Goal: Task Accomplishment & Management: Manage account settings

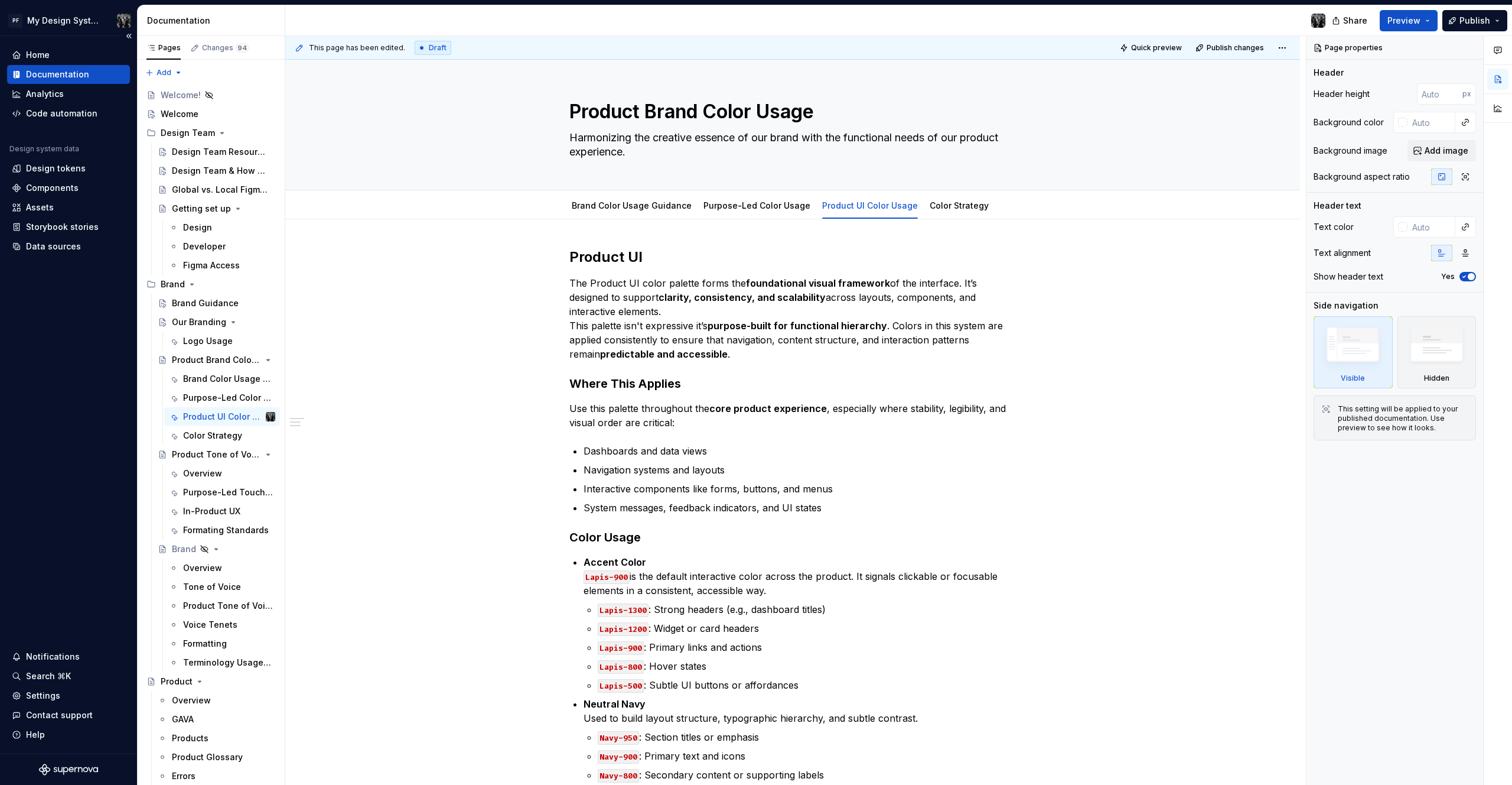
click at [38, 326] on div "Home Documentation Analytics Code automation Design system data Design tokens C…" at bounding box center [69, 394] width 137 height 717
click at [124, 23] on html "PF My Design System Home Documentation Analytics Code automation Design system …" at bounding box center [756, 392] width 1512 height 785
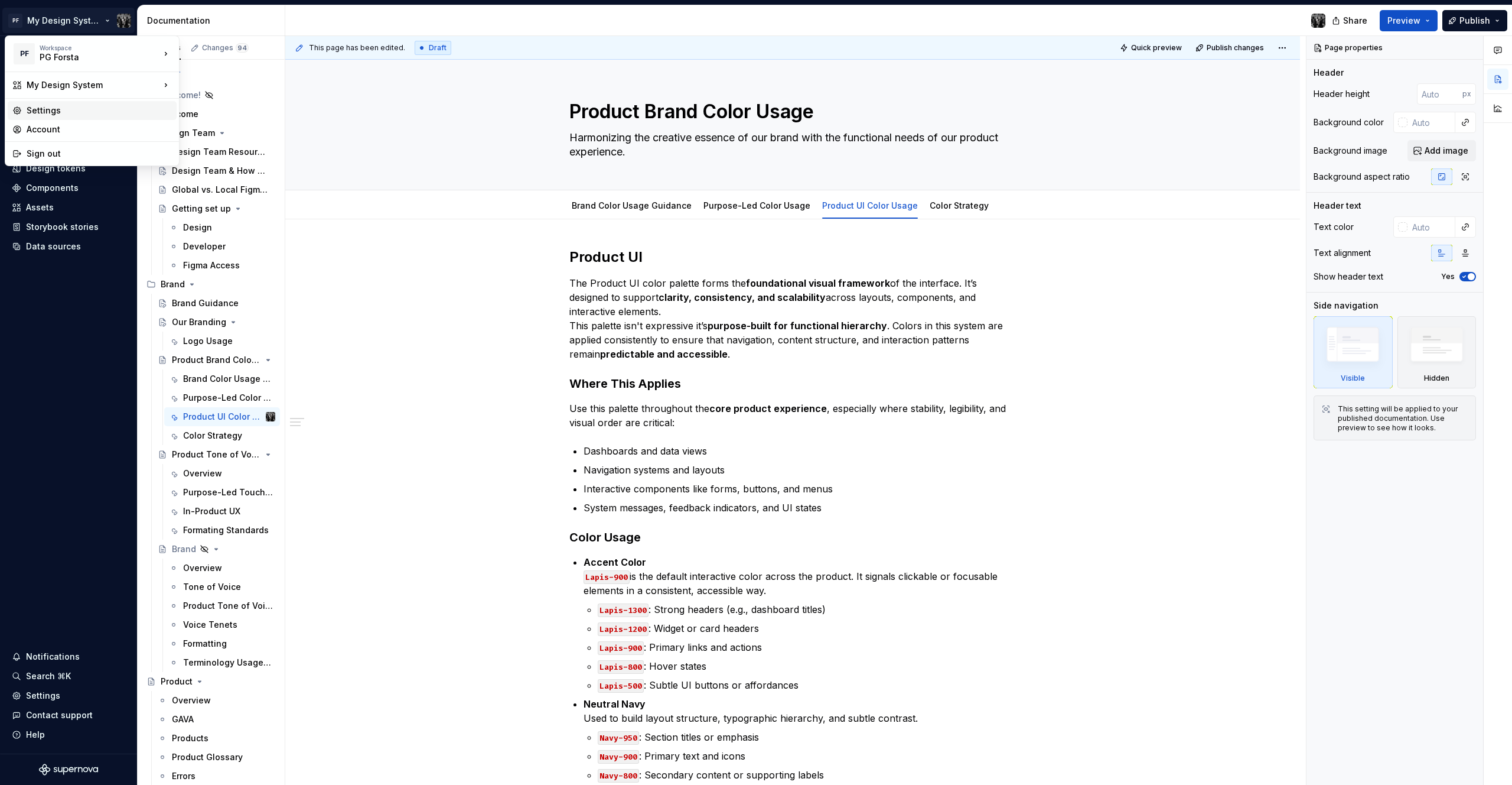
type textarea "*"
click at [92, 112] on div "Settings" at bounding box center [99, 110] width 145 height 12
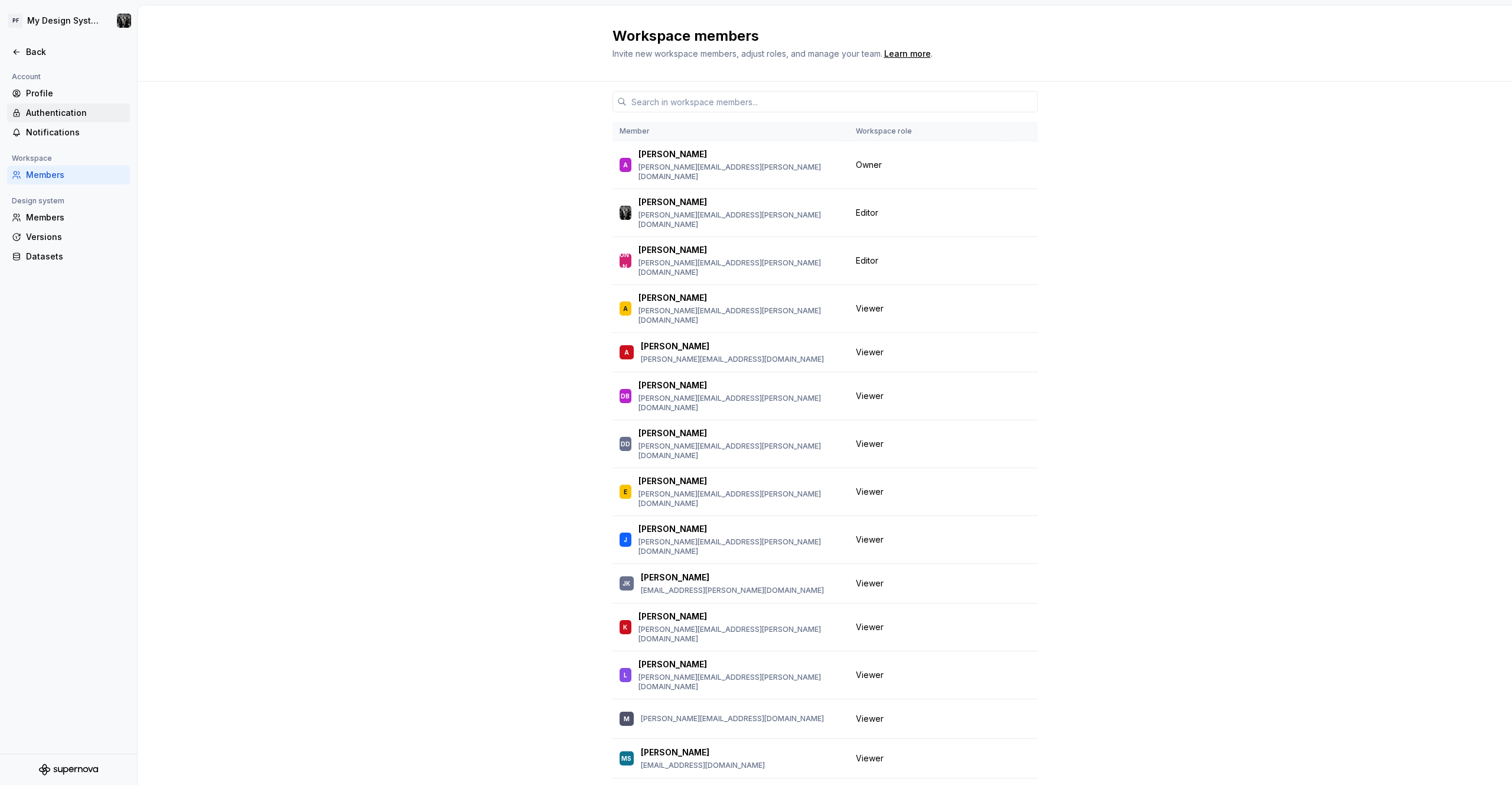
click at [89, 121] on div "Authentication" at bounding box center [69, 112] width 123 height 19
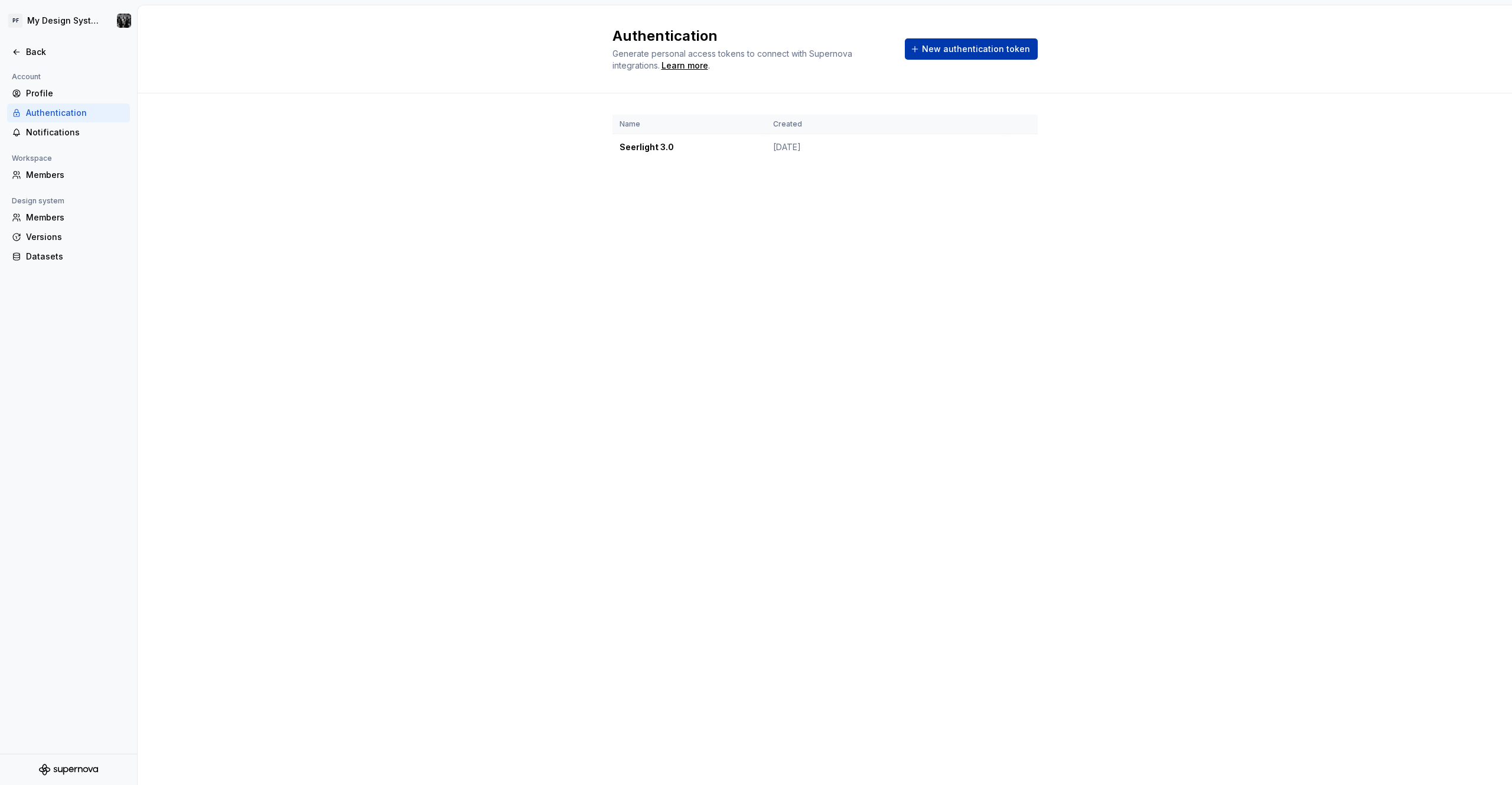
click at [951, 52] on span "New authentication token" at bounding box center [975, 48] width 108 height 12
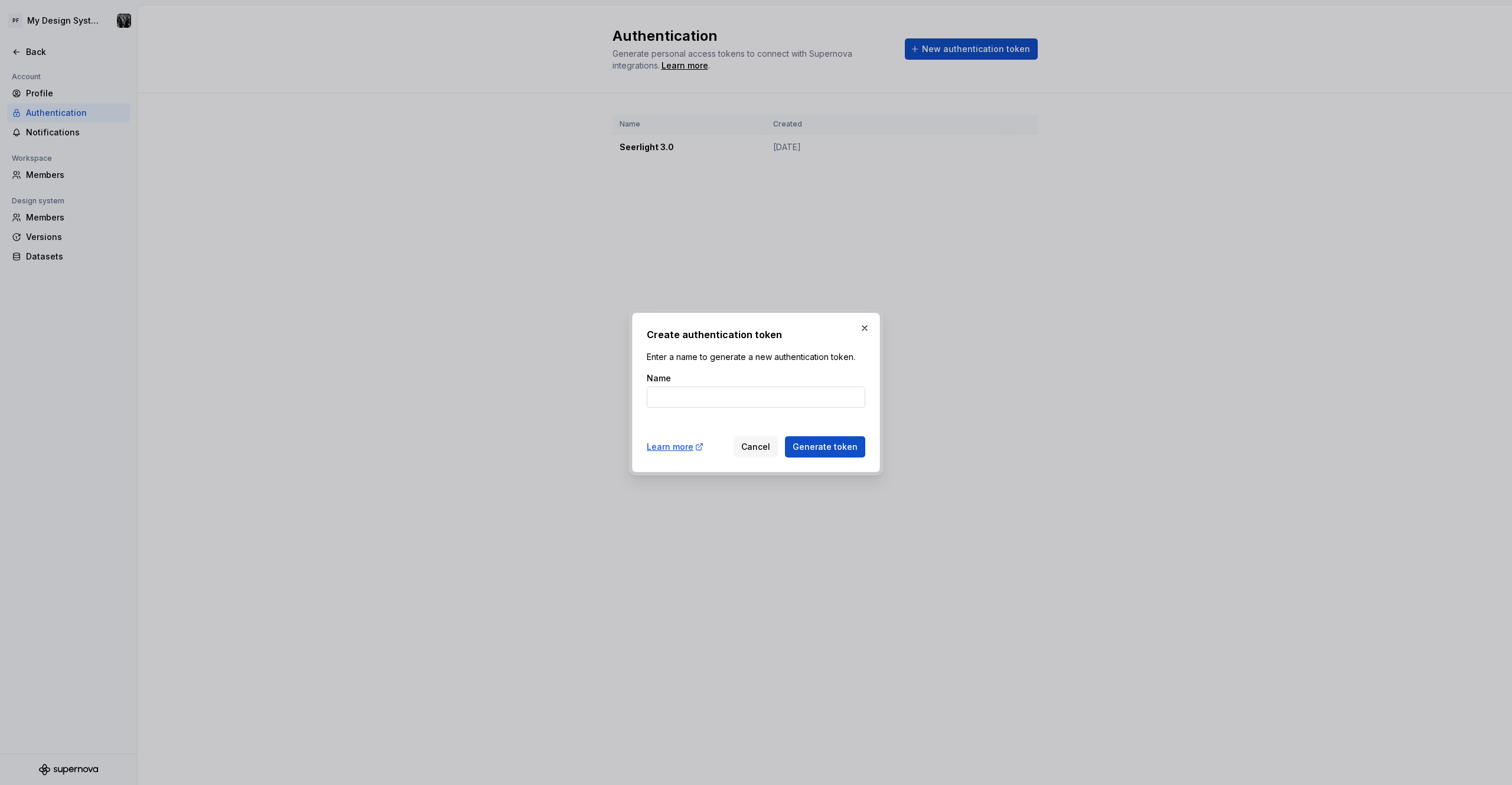
click at [708, 401] on input "Name" at bounding box center [755, 397] width 218 height 21
type input "design-engineer-prototyping_1"
click at [809, 449] on span "Generate token" at bounding box center [825, 446] width 65 height 12
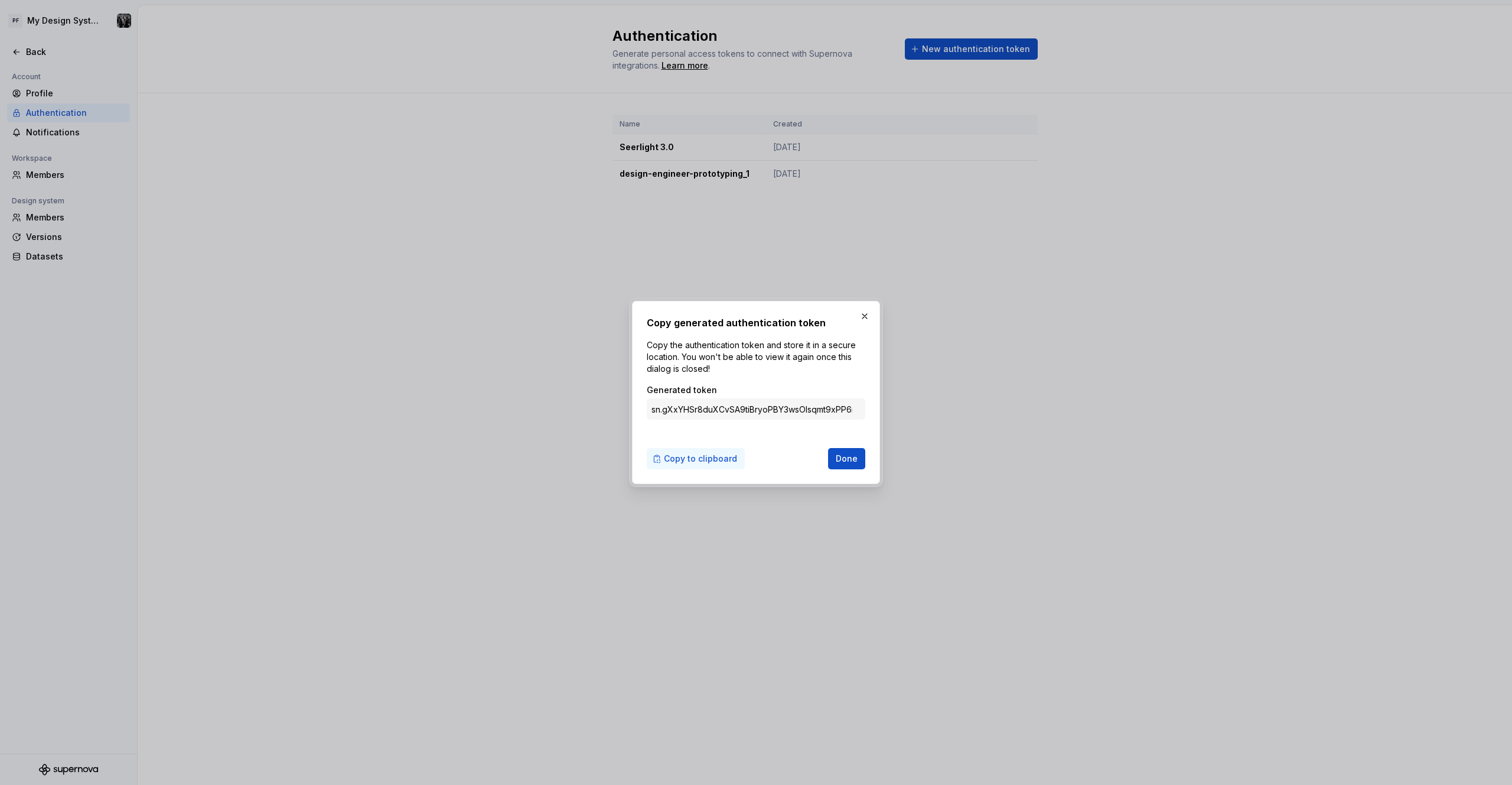
click at [710, 458] on span "Copy to clipboard" at bounding box center [701, 459] width 73 height 12
click at [848, 462] on span "Done" at bounding box center [847, 459] width 22 height 12
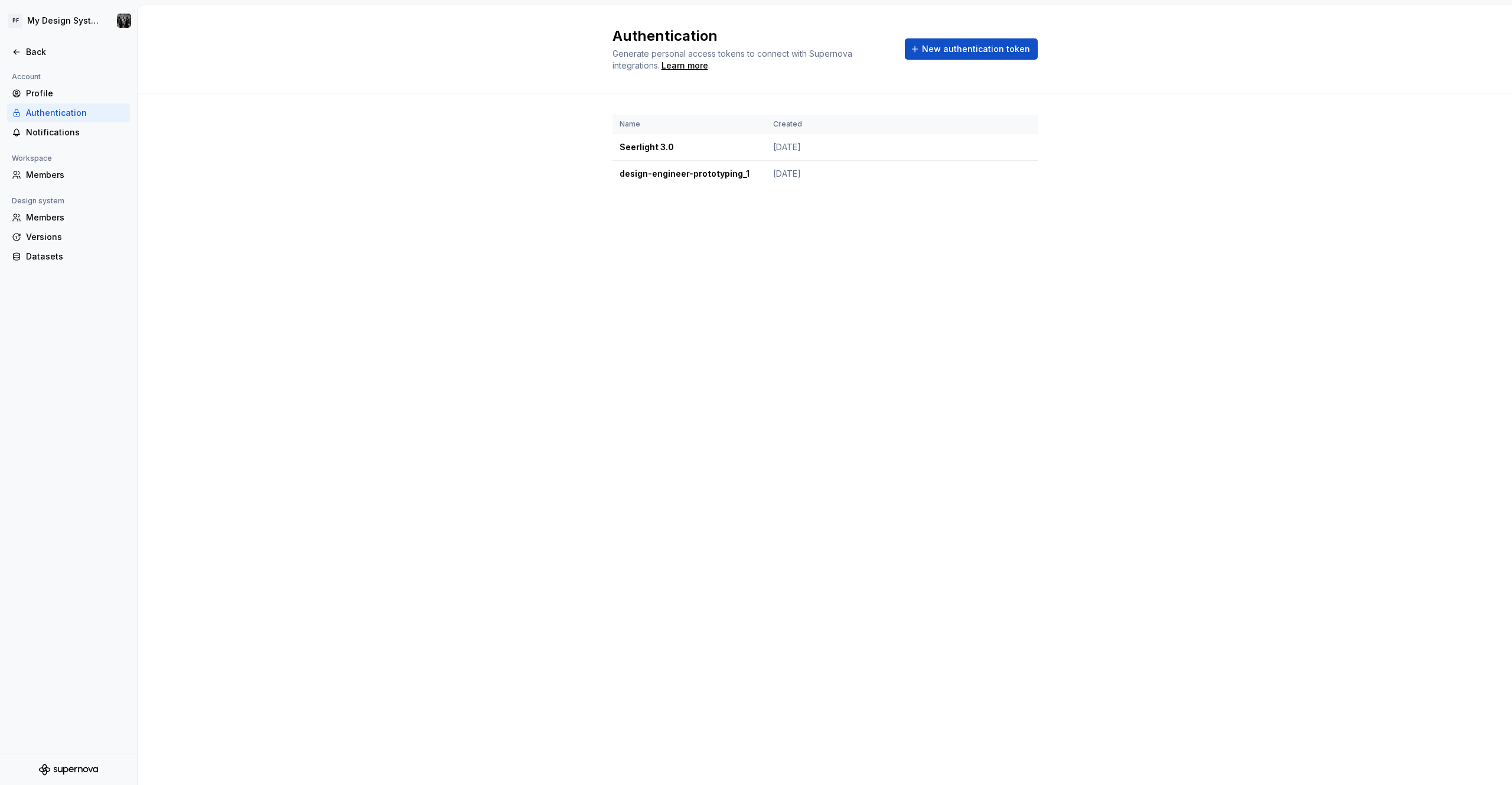
click at [295, 186] on div "Name Created Seerlight 3.0 [DATE] design-engineer-prototyping_1 [DATE]" at bounding box center [825, 162] width 1375 height 138
click at [216, 28] on div "Authentication Generate personal access tokens to connect with Supernova integr…" at bounding box center [825, 49] width 1375 height 88
click at [39, 46] on div "Back" at bounding box center [75, 52] width 99 height 12
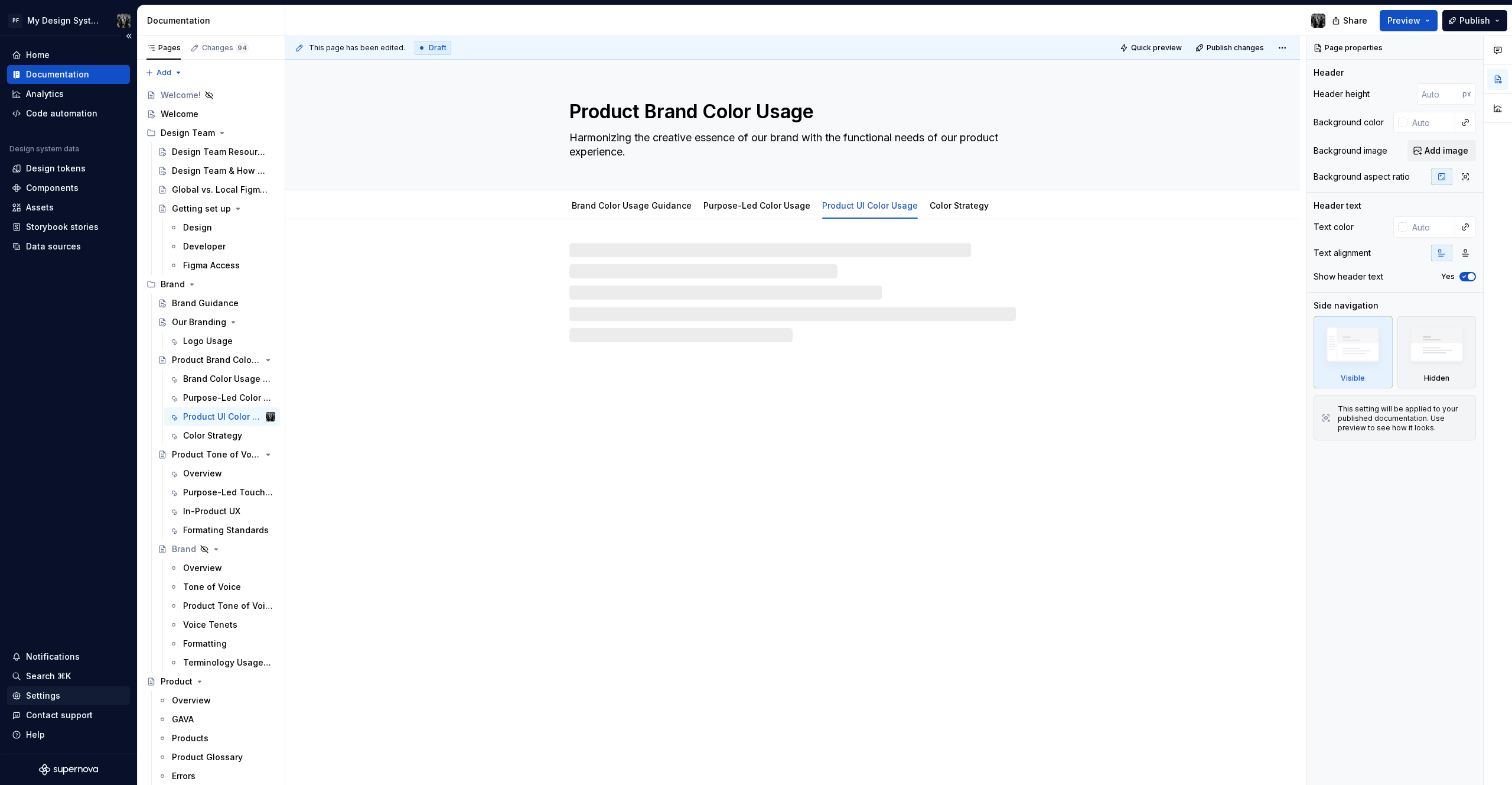
click at [56, 699] on div "Settings" at bounding box center [43, 695] width 34 height 12
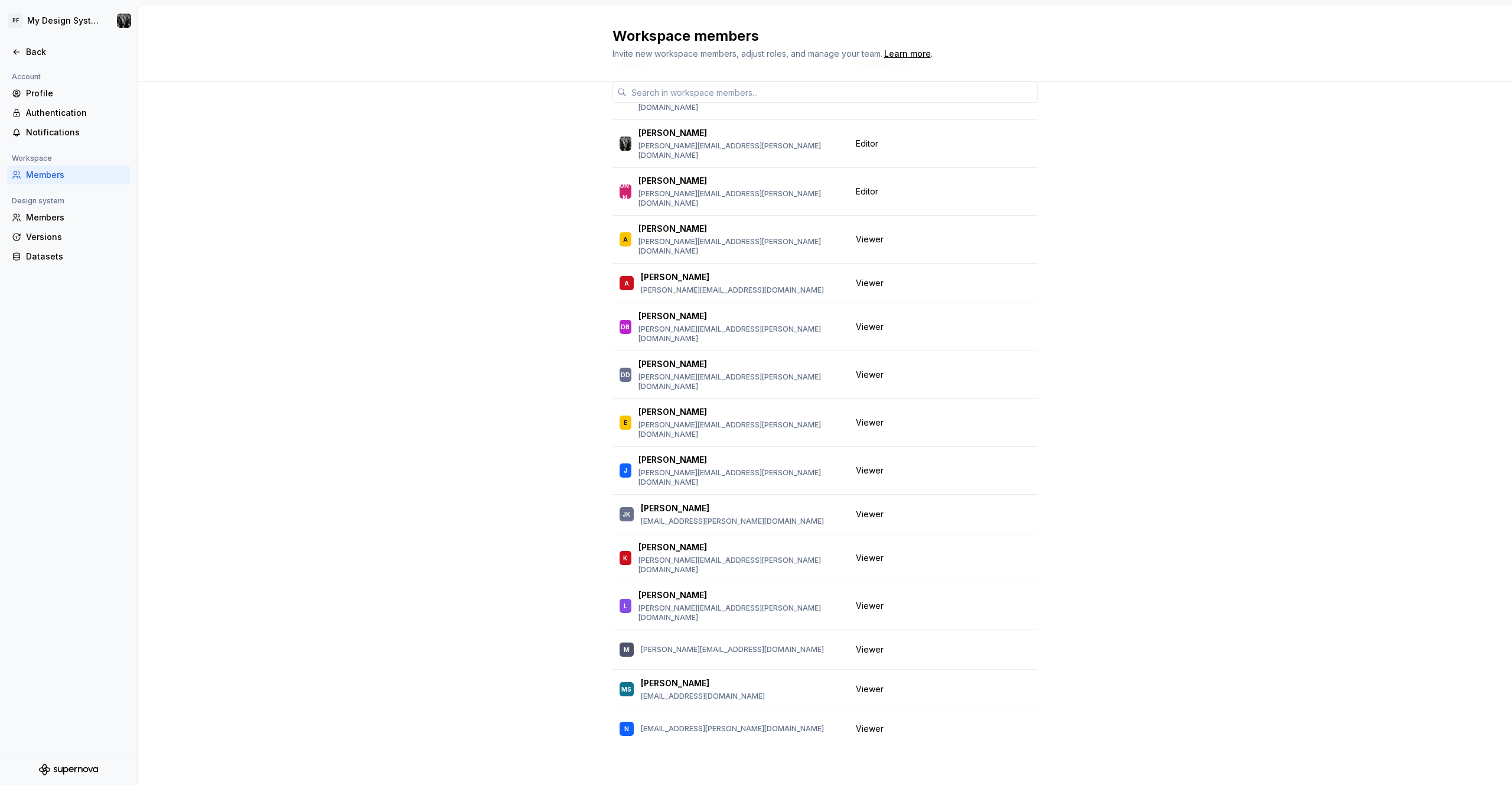
click at [358, 231] on div "Member Workspace role A [PERSON_NAME] [PERSON_NAME][EMAIL_ADDRESS][PERSON_NAME]…" at bounding box center [825, 402] width 1375 height 780
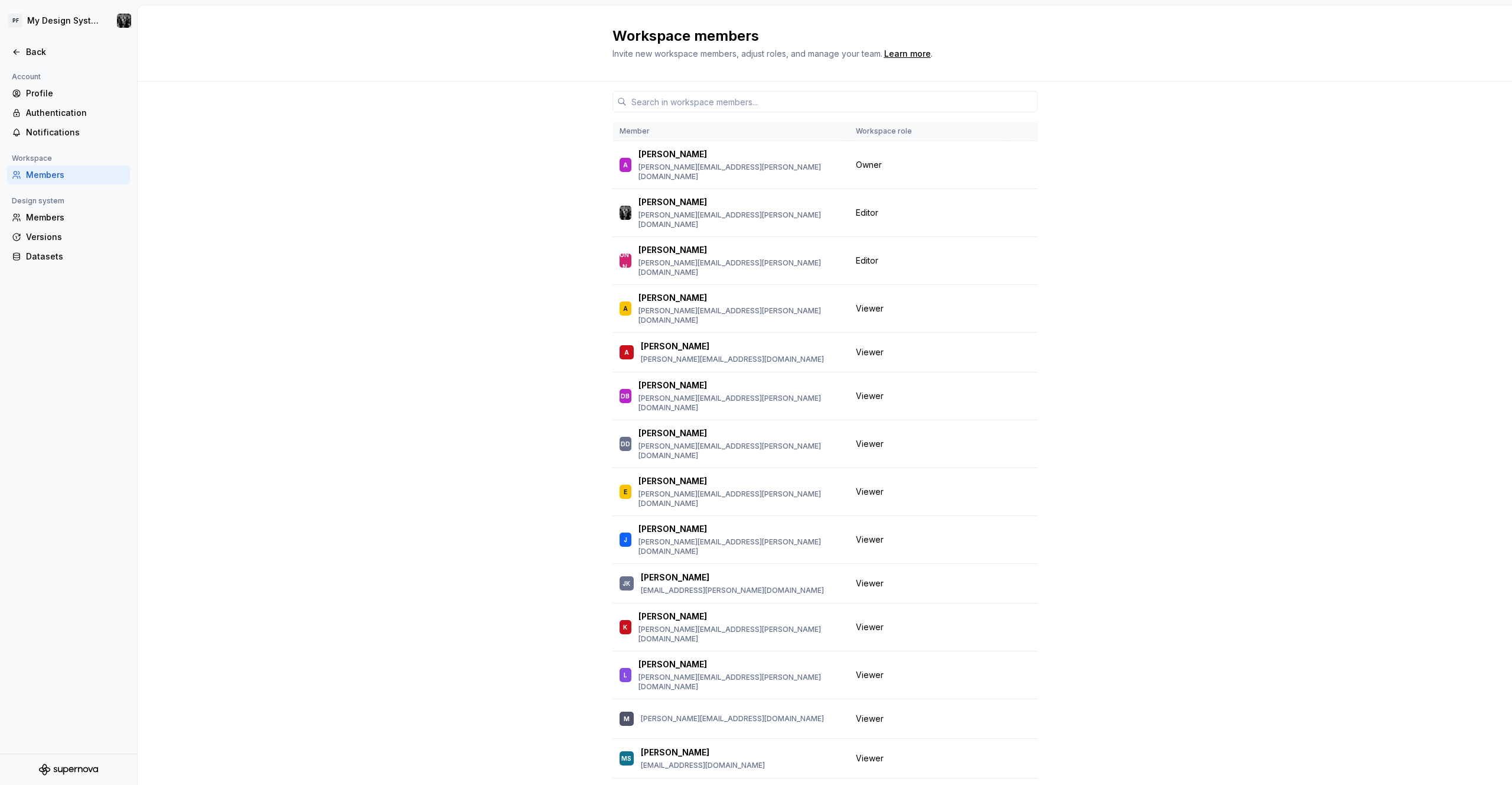
click at [339, 202] on div "Member Workspace role A [PERSON_NAME] [PERSON_NAME][EMAIL_ADDRESS][PERSON_NAME]…" at bounding box center [825, 471] width 1375 height 780
click at [44, 90] on div "Profile" at bounding box center [75, 93] width 99 height 12
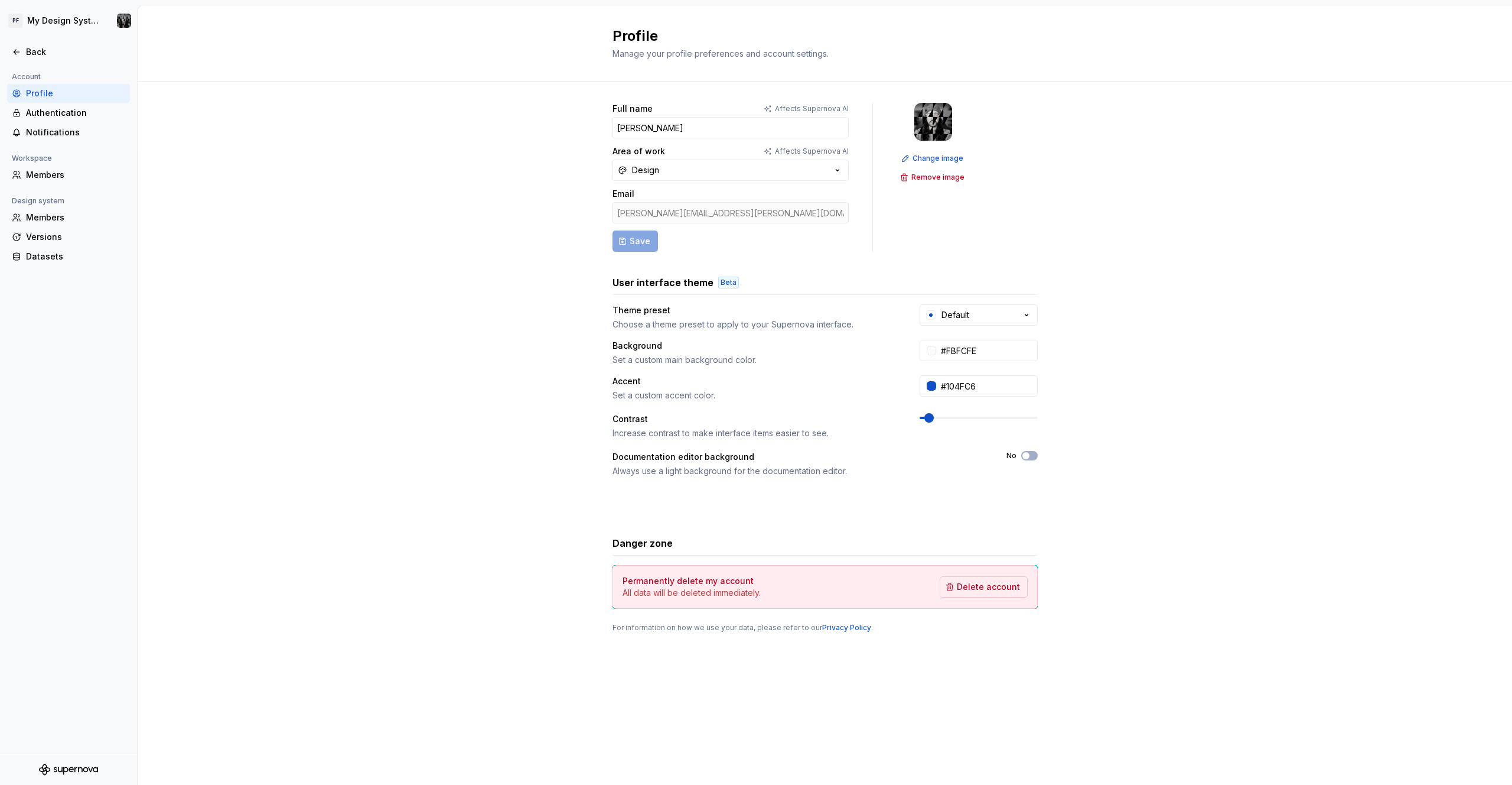
click at [929, 418] on span at bounding box center [929, 417] width 10 height 10
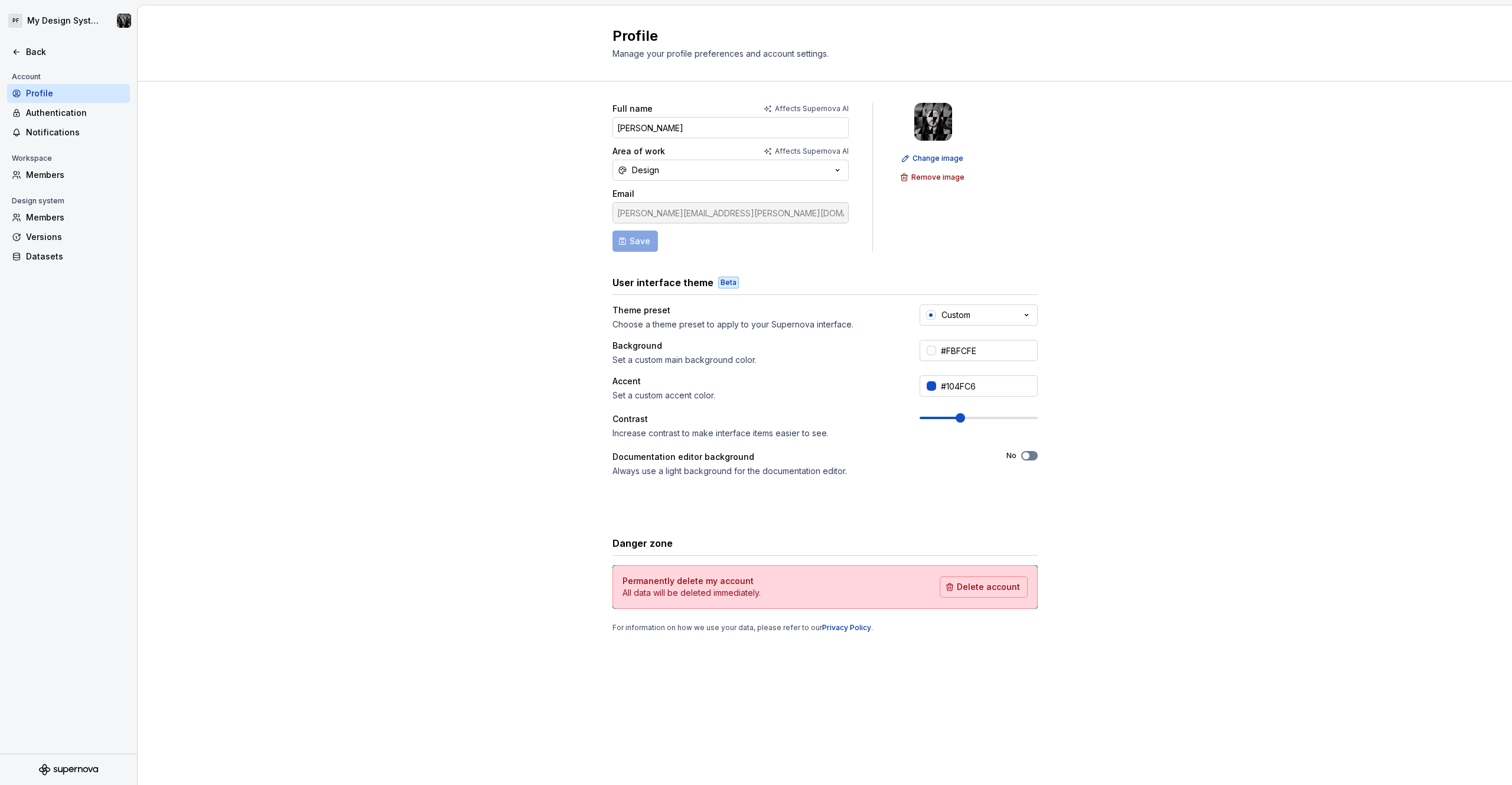
click at [959, 420] on span at bounding box center [960, 417] width 10 height 10
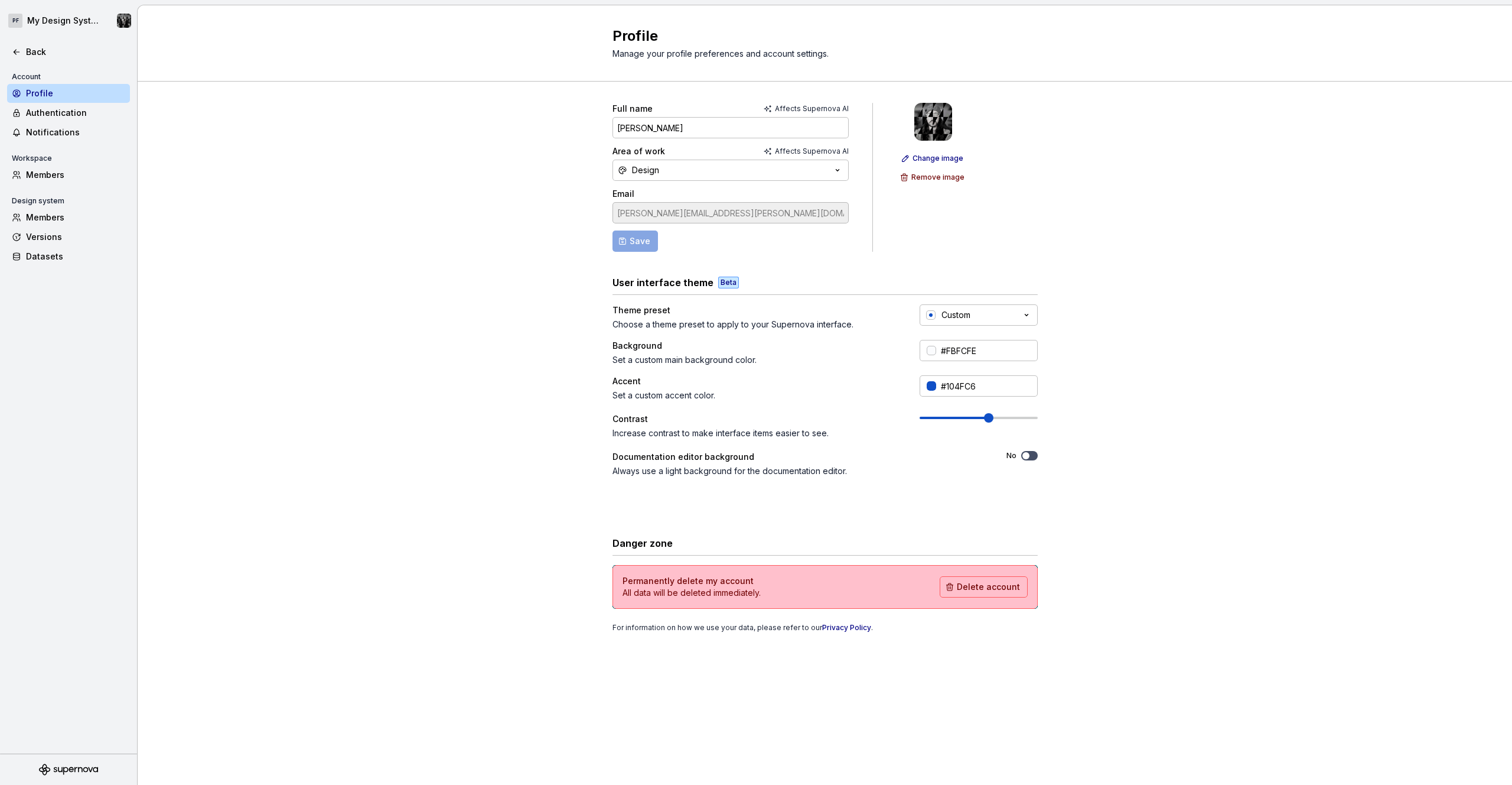
click at [990, 417] on span at bounding box center [989, 417] width 10 height 10
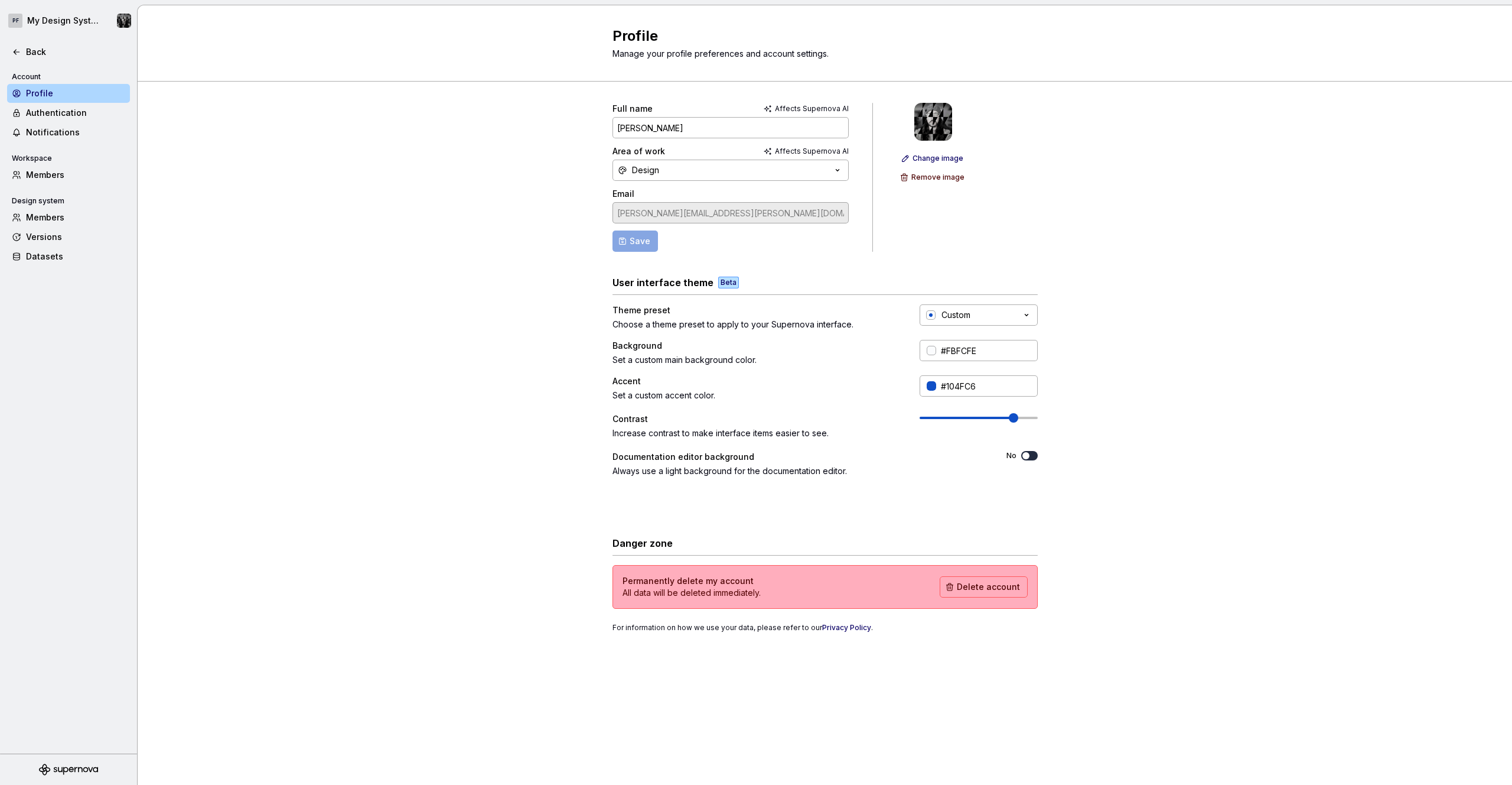
click at [1018, 417] on span at bounding box center [1014, 417] width 10 height 10
click at [1010, 416] on span at bounding box center [1015, 417] width 10 height 10
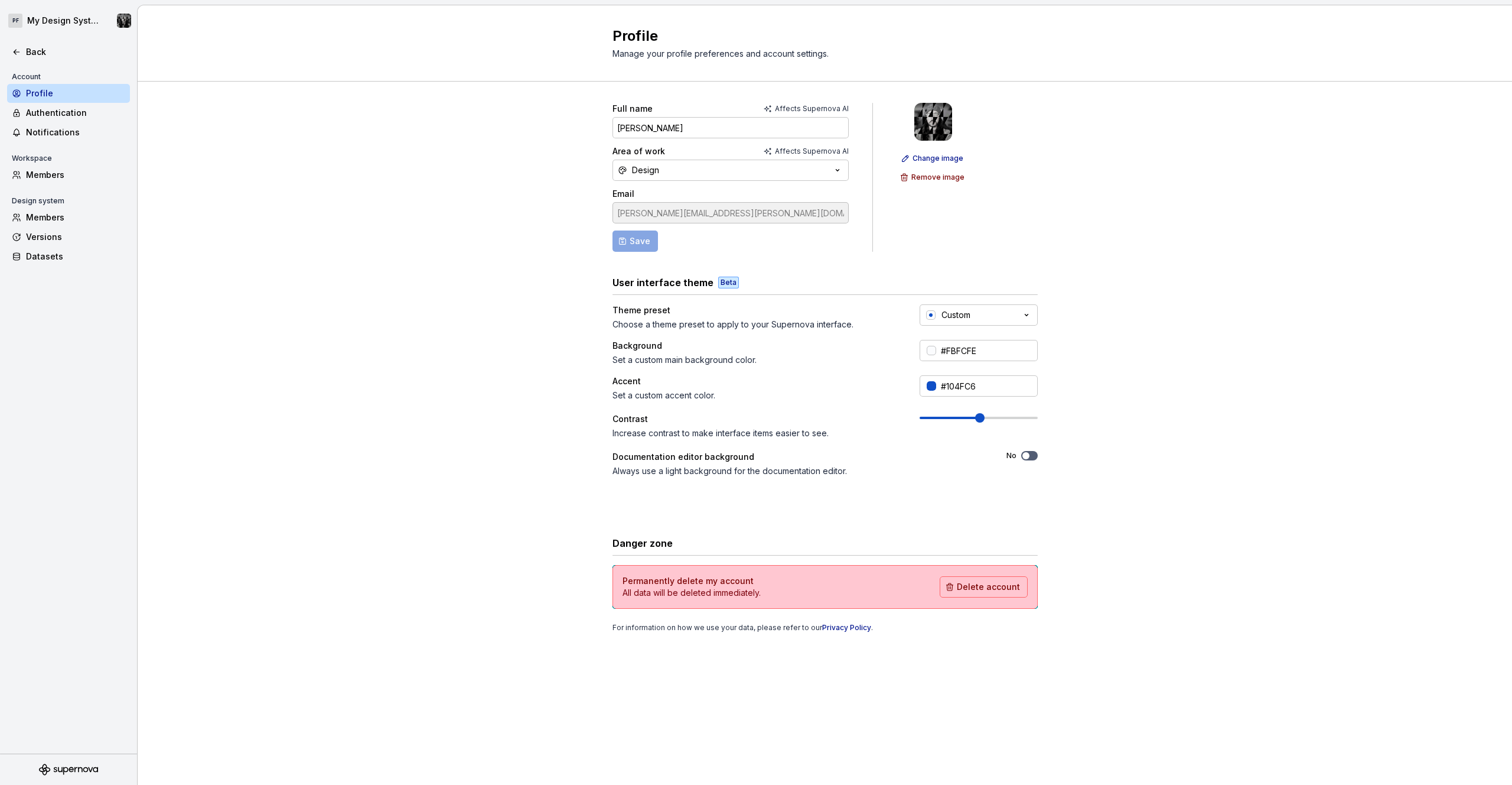
click at [980, 416] on span at bounding box center [980, 417] width 10 height 10
click at [49, 111] on div "Authentication" at bounding box center [75, 112] width 99 height 12
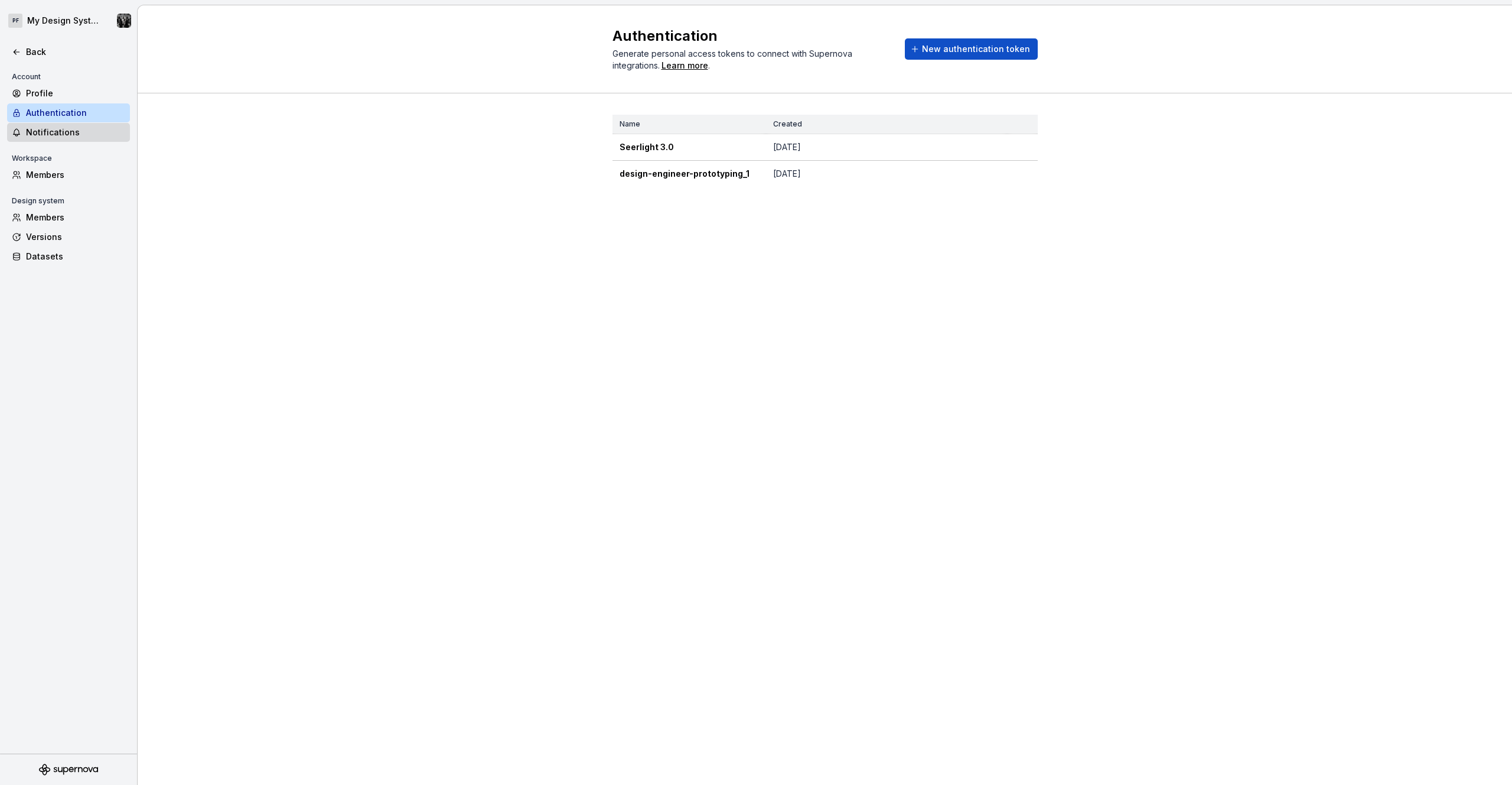
click at [50, 128] on div "Notifications" at bounding box center [75, 132] width 99 height 12
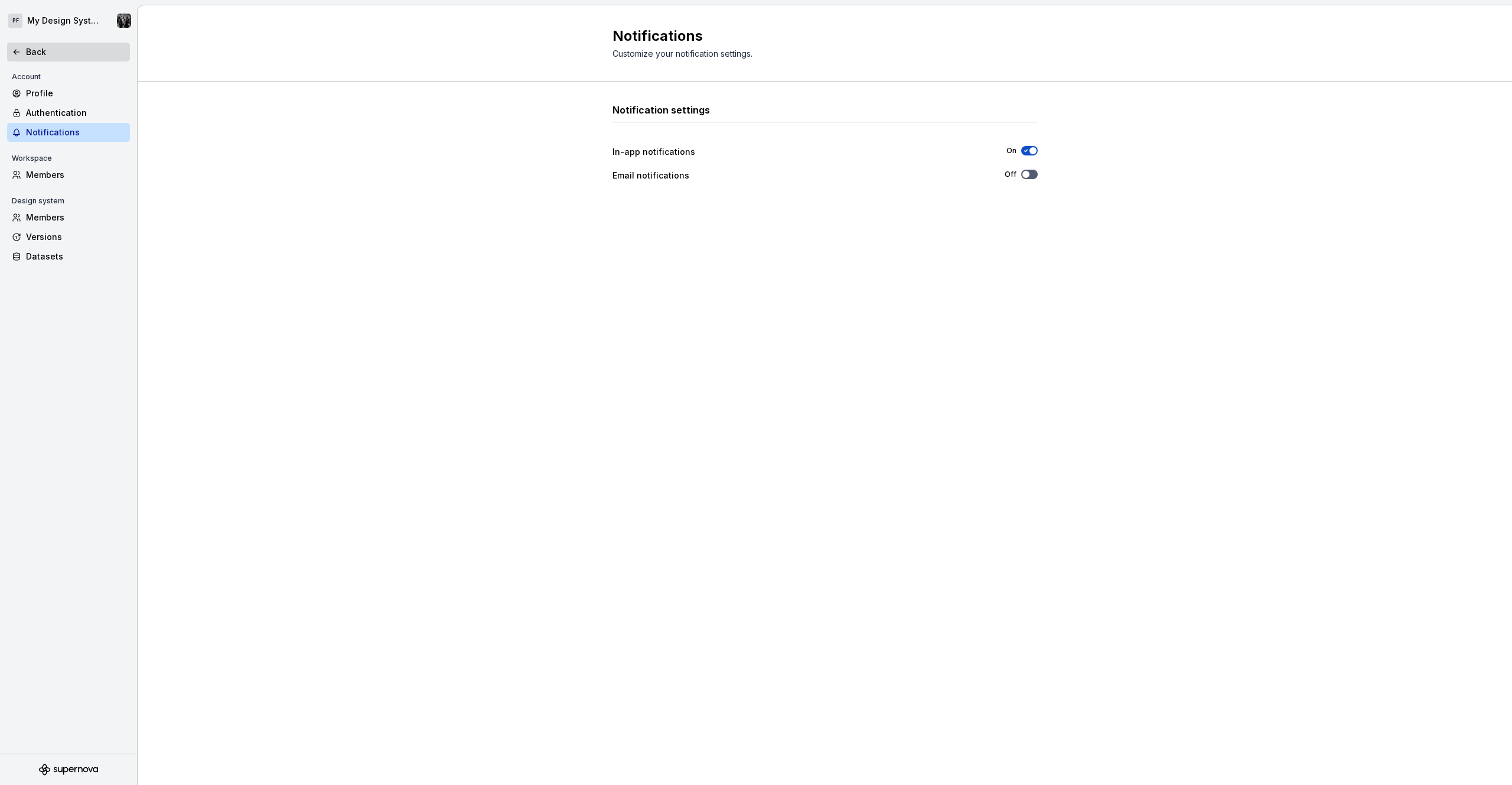
click at [32, 47] on div "Back" at bounding box center [75, 52] width 99 height 12
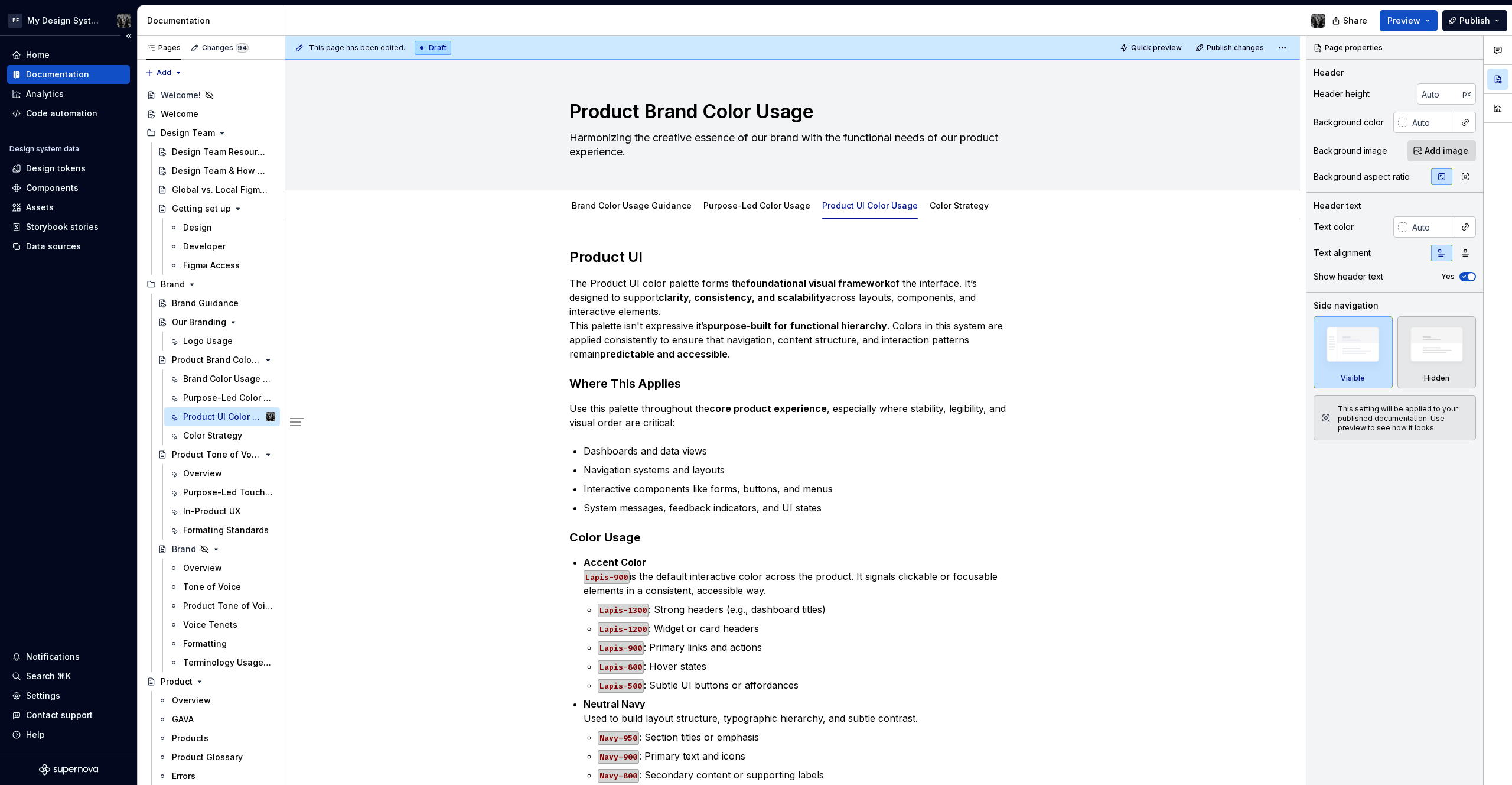
click at [37, 488] on div "Home Documentation Analytics Code automation Design system data Design tokens C…" at bounding box center [69, 394] width 137 height 717
type textarea "*"
